Goal: Check status: Check status

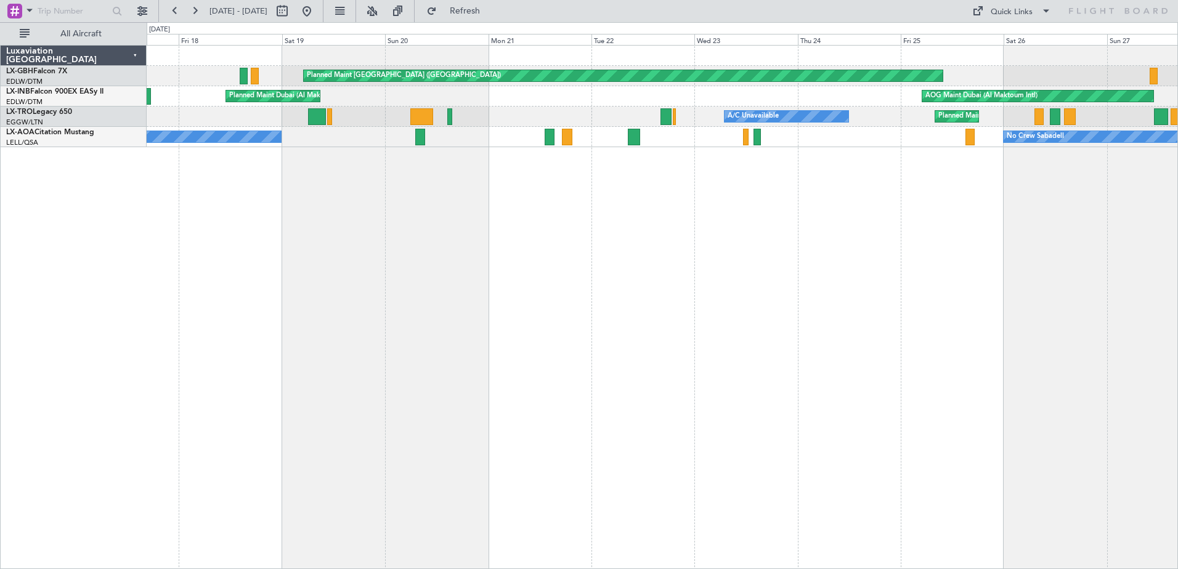
click at [676, 188] on div "Planned Maint [GEOGRAPHIC_DATA] ([GEOGRAPHIC_DATA]) AOG Maint [GEOGRAPHIC_DATA]…" at bounding box center [662, 307] width 1031 height 524
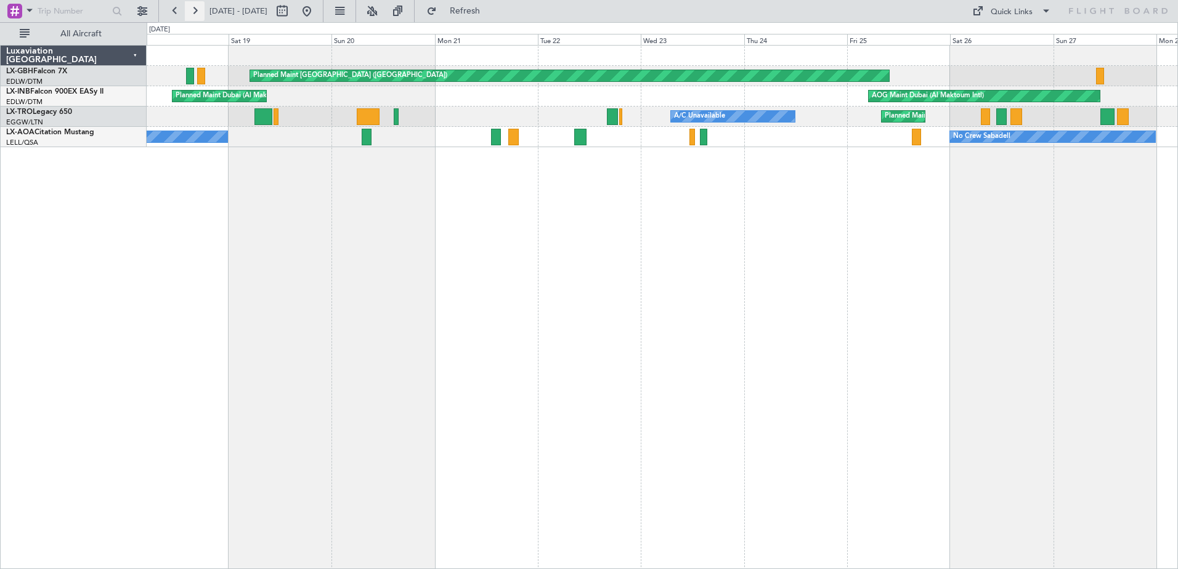
click at [200, 9] on button at bounding box center [195, 11] width 20 height 20
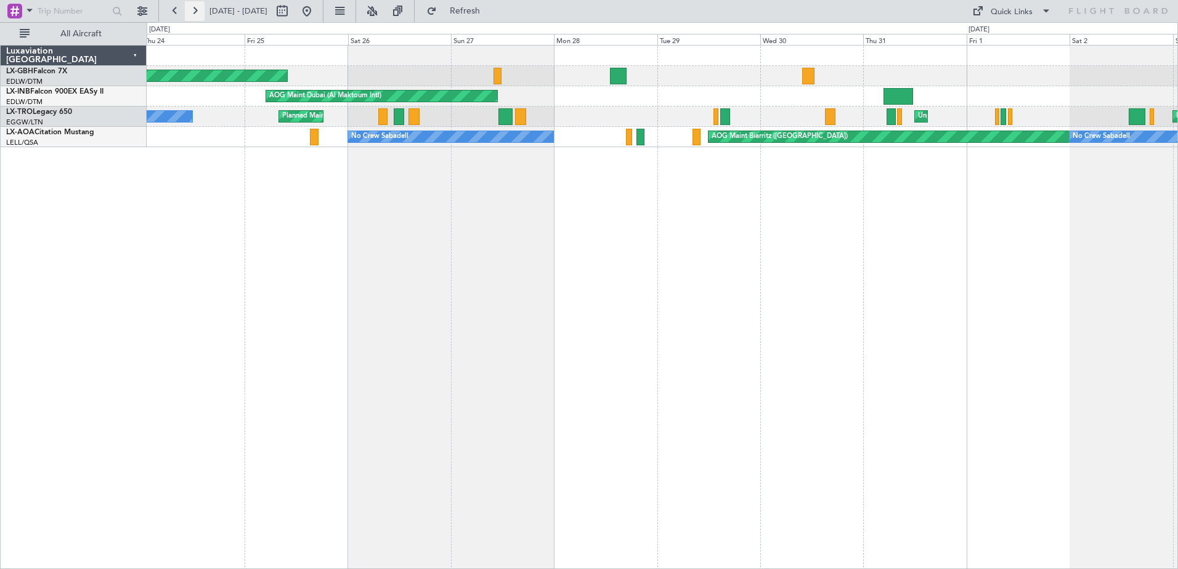
click at [200, 9] on button at bounding box center [195, 11] width 20 height 20
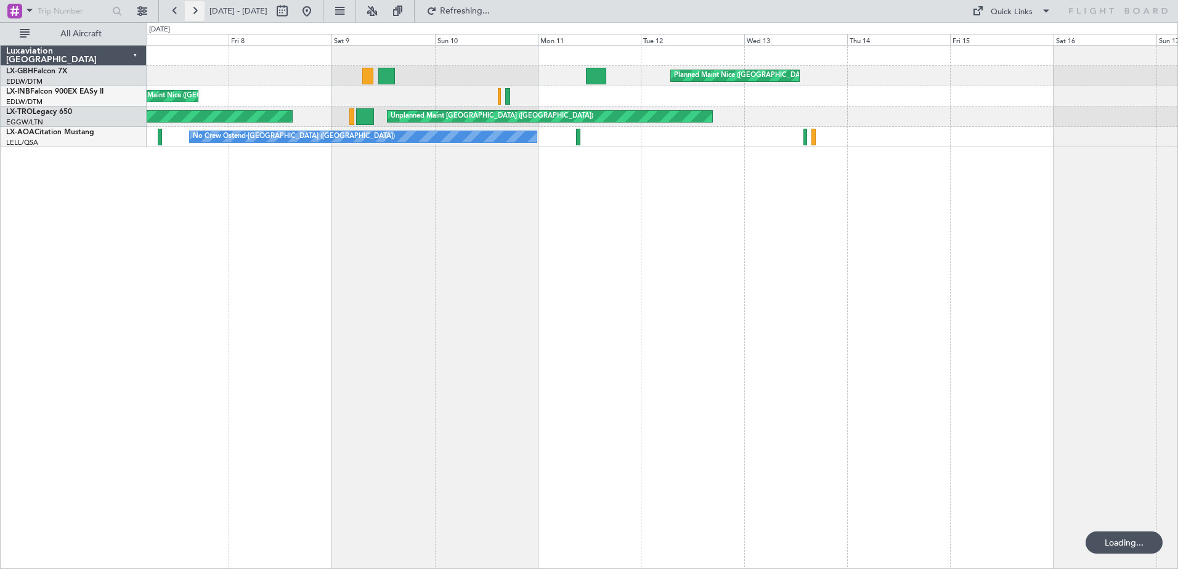
click at [200, 9] on button at bounding box center [195, 11] width 20 height 20
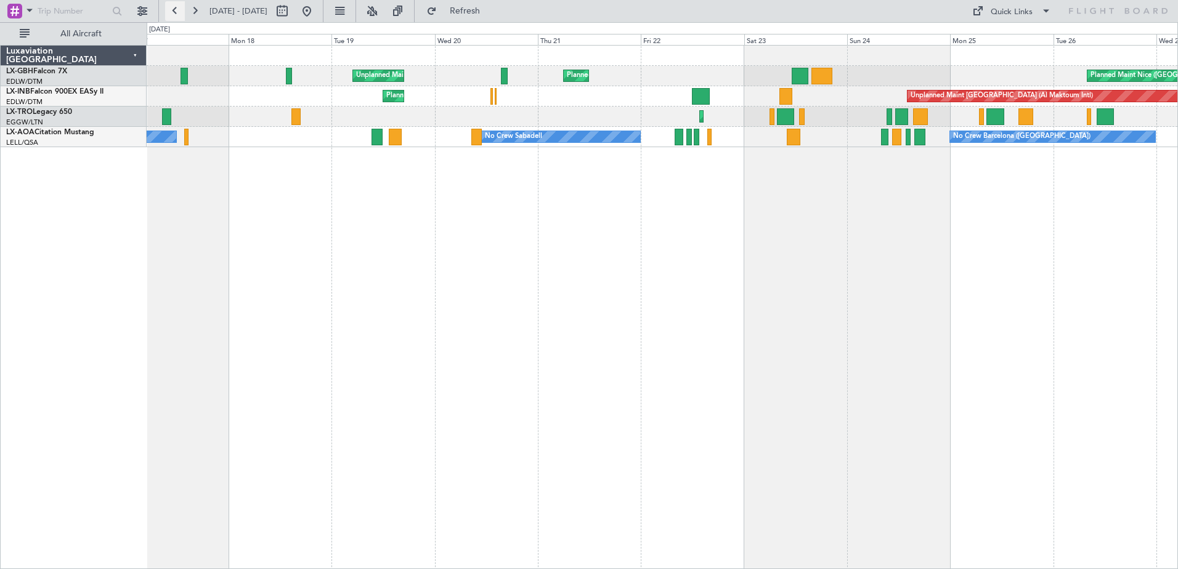
click at [177, 8] on button at bounding box center [175, 11] width 20 height 20
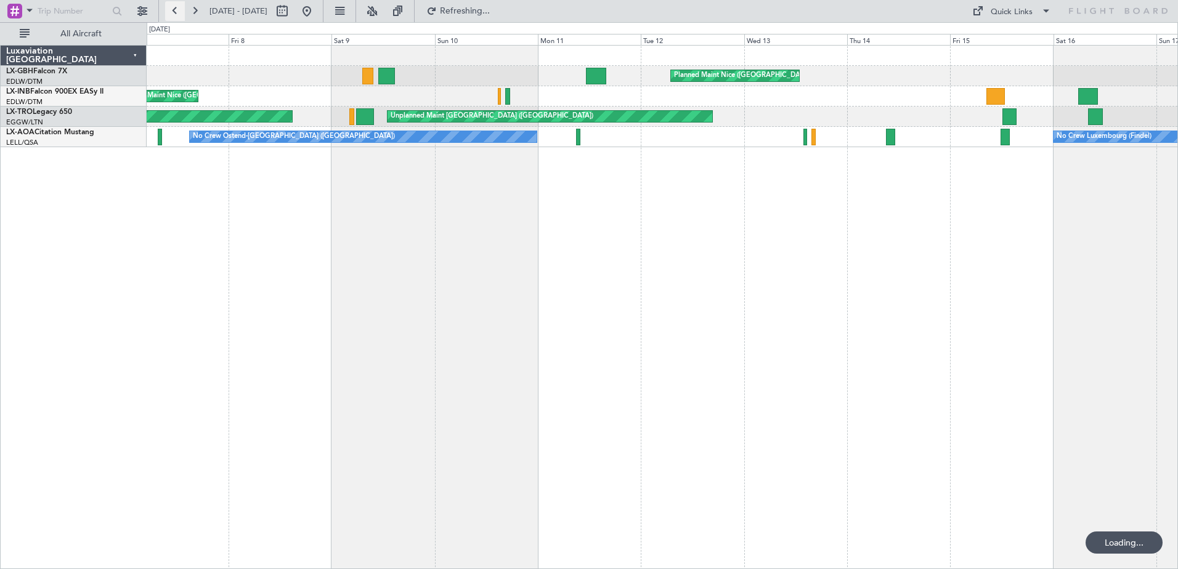
click at [177, 8] on button at bounding box center [175, 11] width 20 height 20
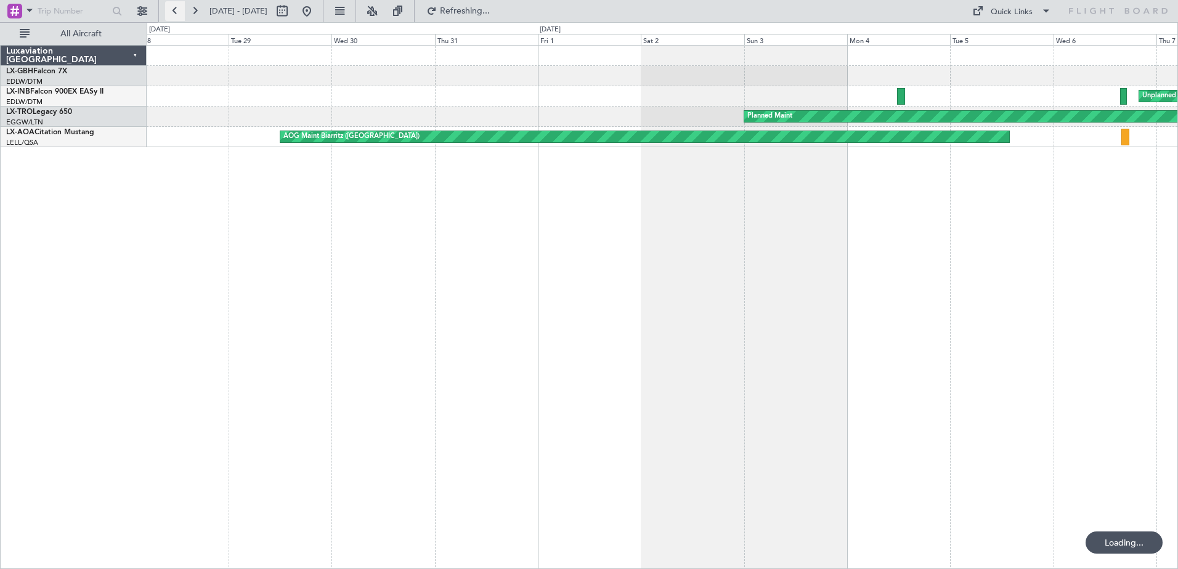
click at [177, 8] on button at bounding box center [175, 11] width 20 height 20
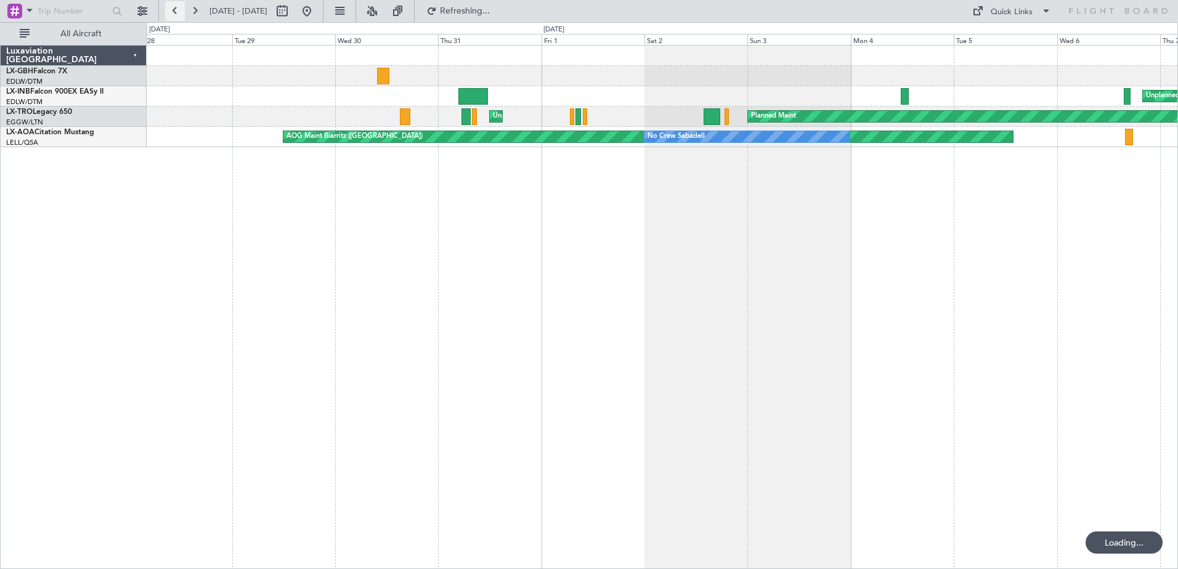
click at [177, 8] on button at bounding box center [175, 11] width 20 height 20
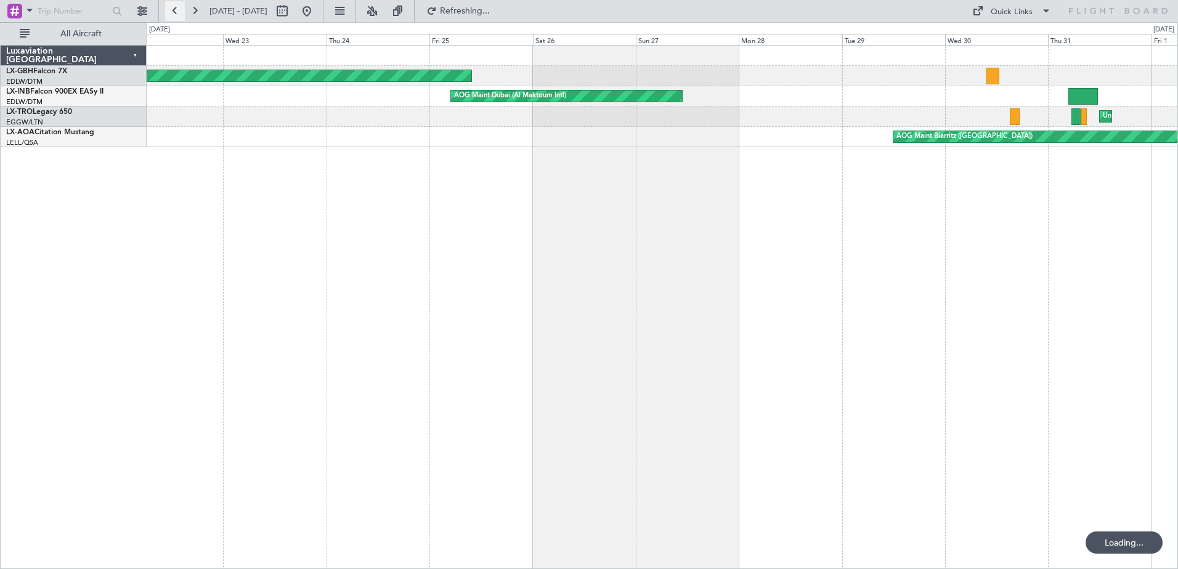
click at [177, 8] on button at bounding box center [175, 11] width 20 height 20
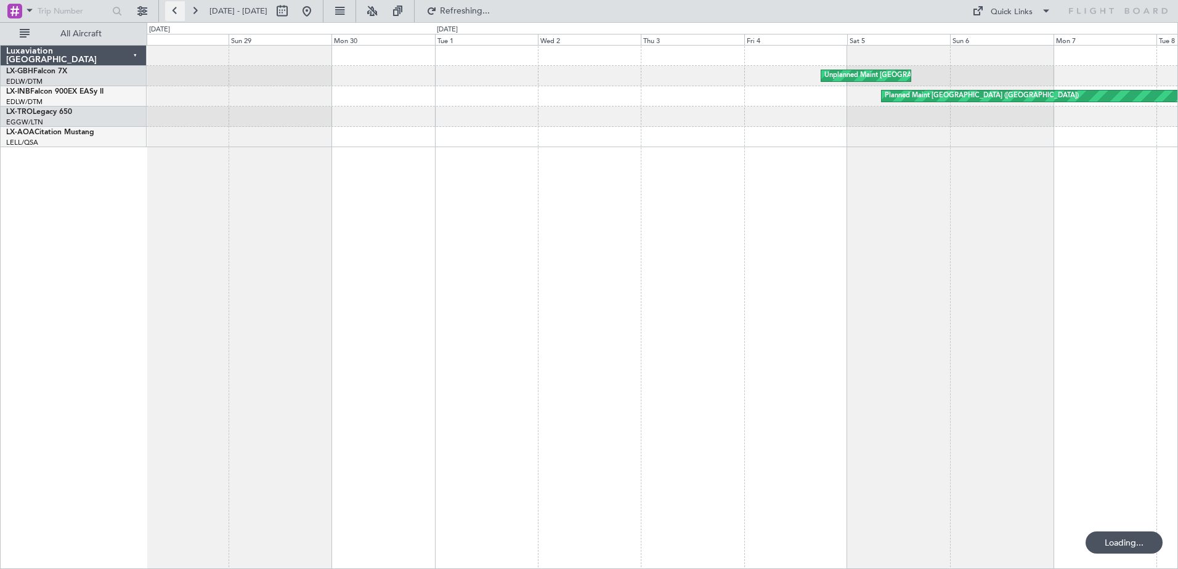
click at [177, 8] on button at bounding box center [175, 11] width 20 height 20
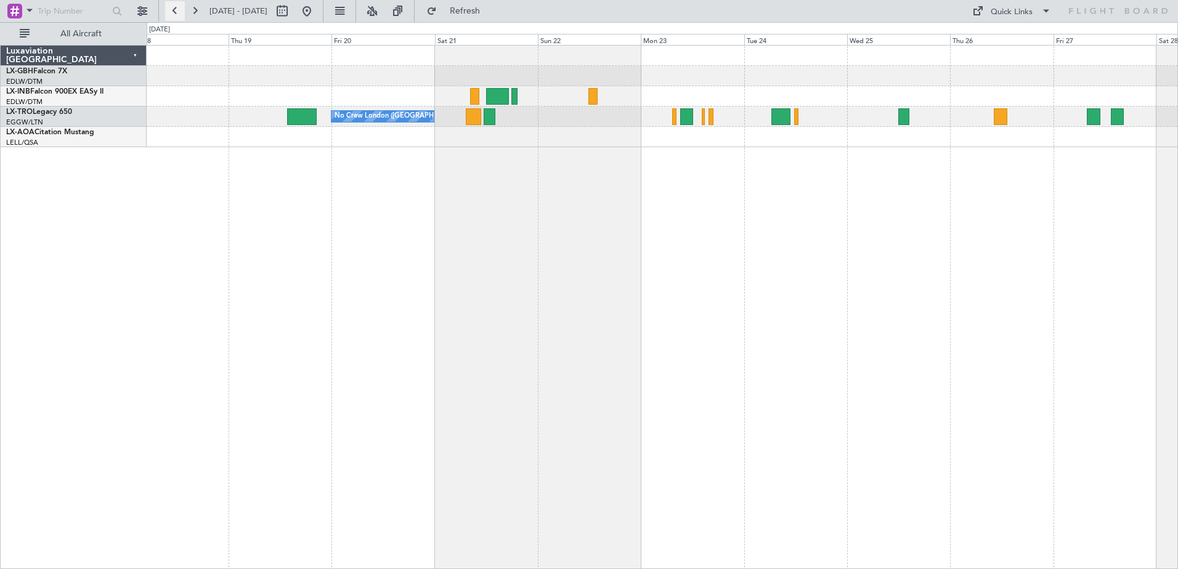
click at [174, 10] on button at bounding box center [175, 11] width 20 height 20
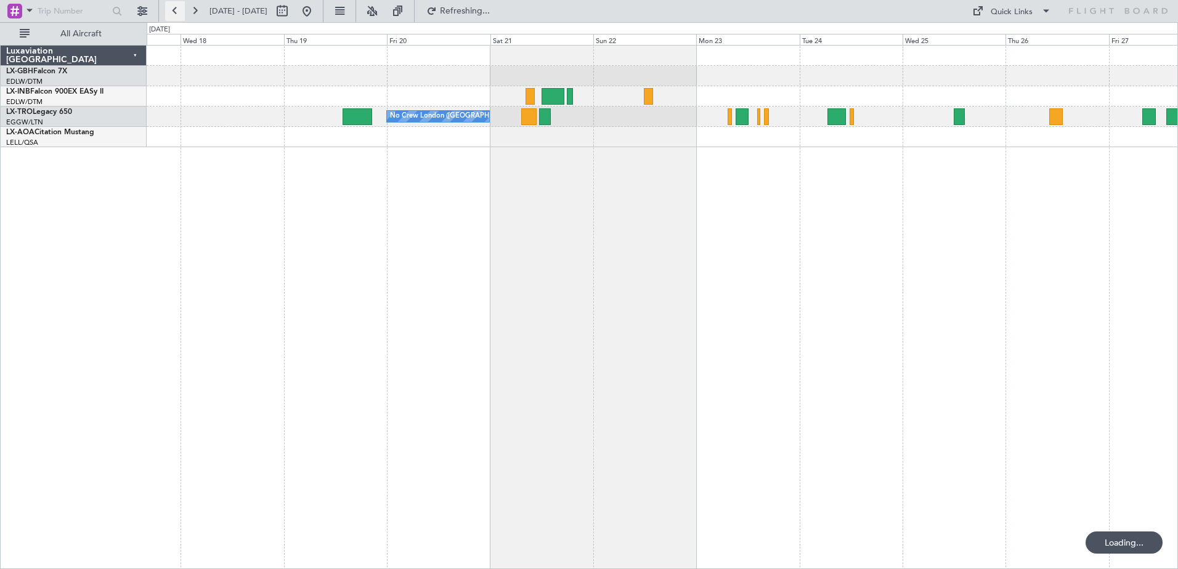
click at [174, 10] on button at bounding box center [175, 11] width 20 height 20
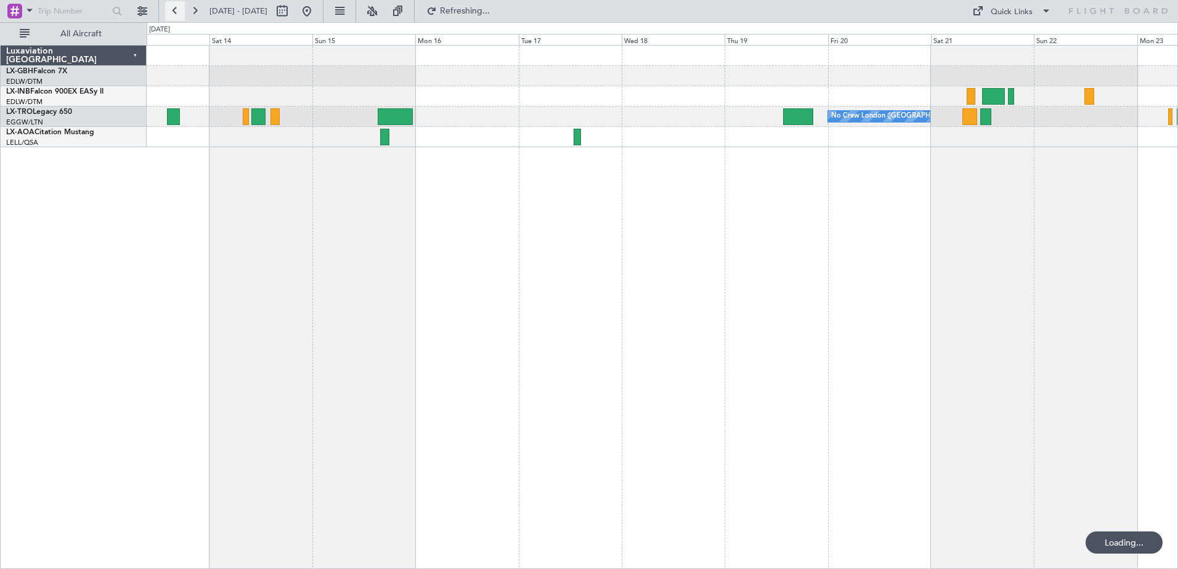
click at [174, 10] on button at bounding box center [175, 11] width 20 height 20
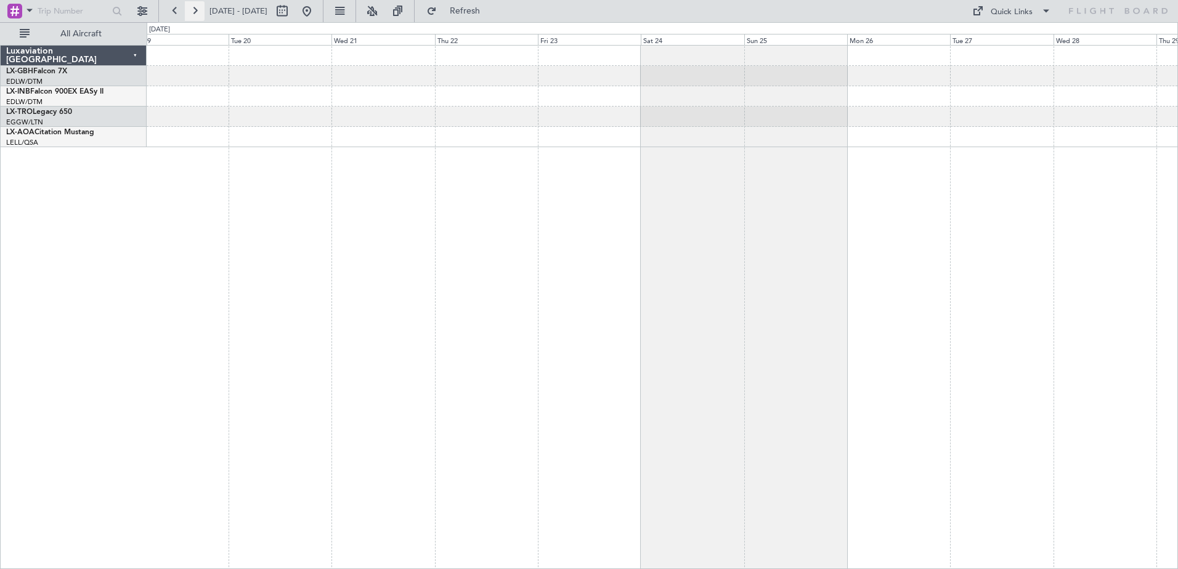
click at [195, 14] on button at bounding box center [195, 11] width 20 height 20
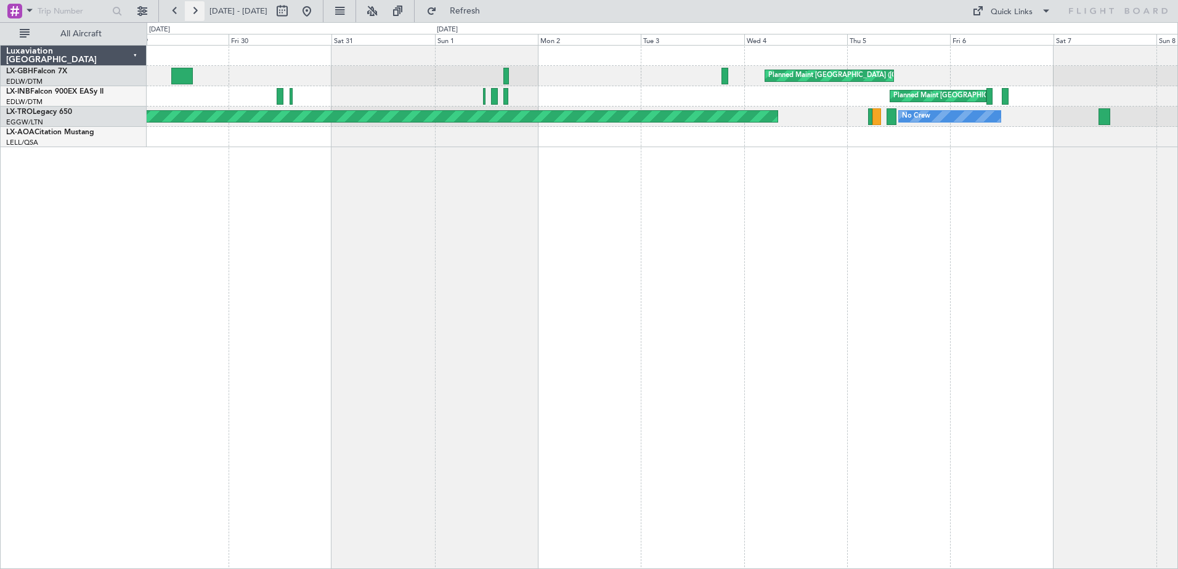
click at [195, 14] on button at bounding box center [195, 11] width 20 height 20
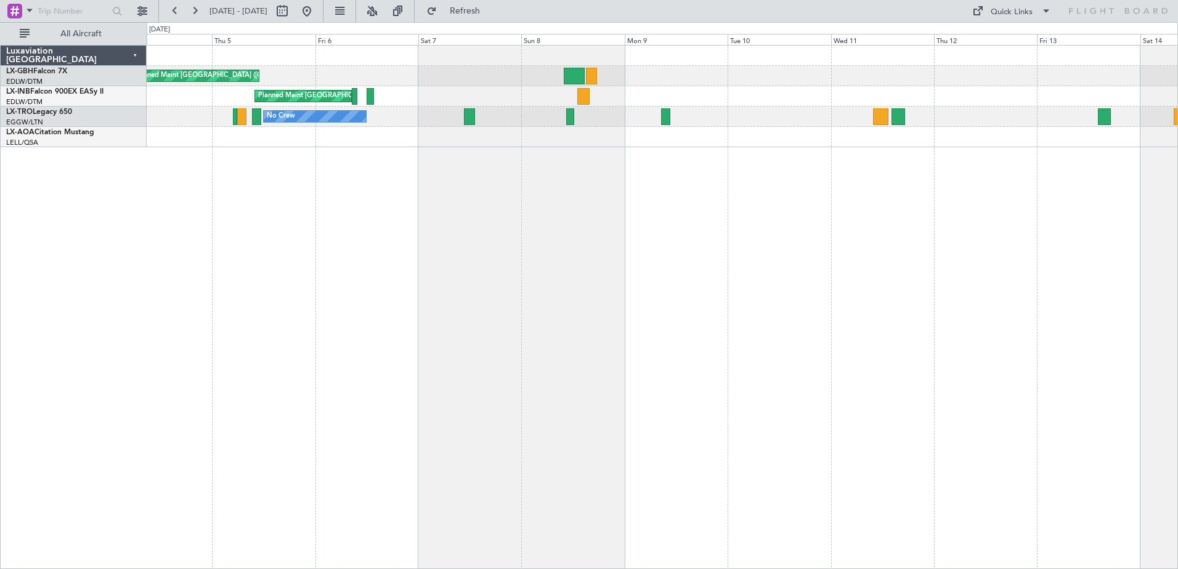
click at [634, 141] on div at bounding box center [662, 137] width 1030 height 20
